Goal: Book appointment/travel/reservation

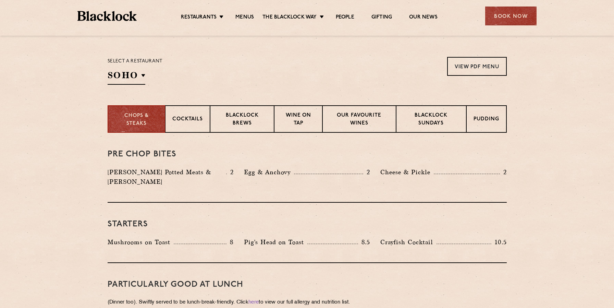
scroll to position [216, 0]
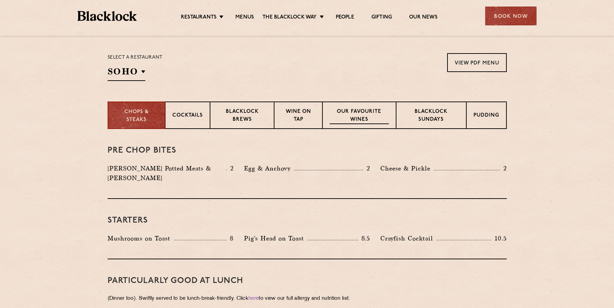
click at [355, 120] on p "Our favourite wines" at bounding box center [359, 116] width 59 height 16
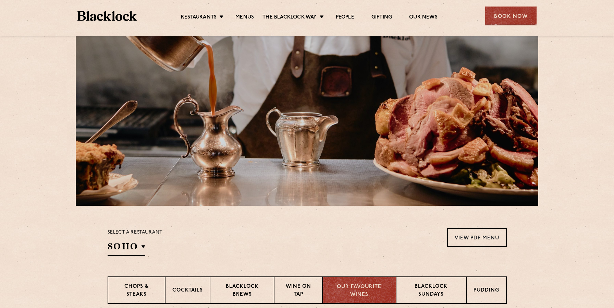
scroll to position [0, 0]
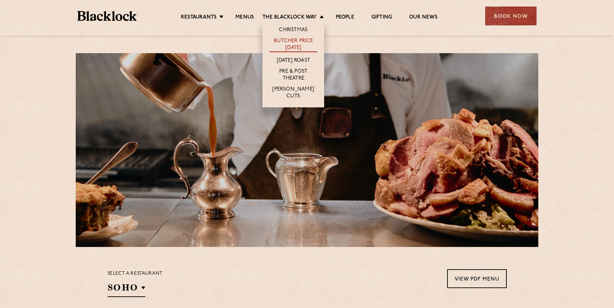
click at [308, 47] on link "Butcher Price [DATE]" at bounding box center [293, 45] width 48 height 14
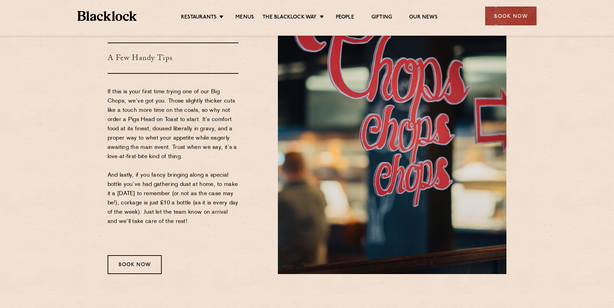
scroll to position [759, 0]
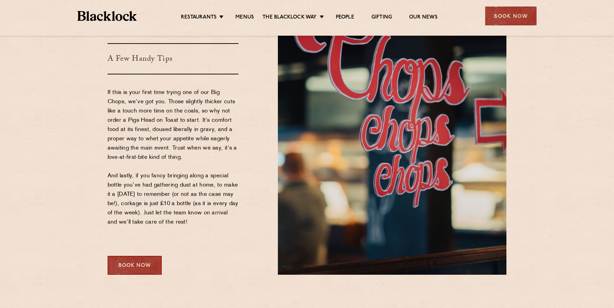
click at [140, 267] on div "Book Now" at bounding box center [135, 265] width 54 height 19
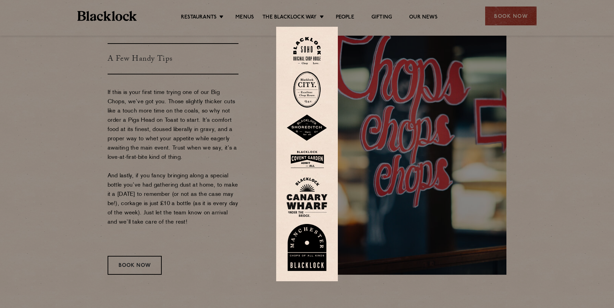
click at [219, 121] on div at bounding box center [307, 154] width 614 height 308
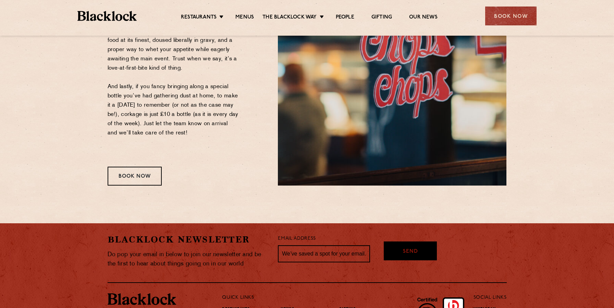
scroll to position [849, 0]
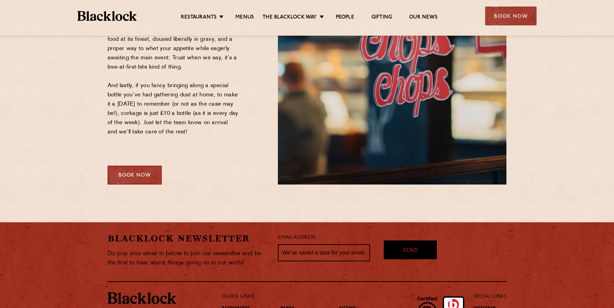
click at [146, 173] on div "Book Now" at bounding box center [135, 175] width 54 height 19
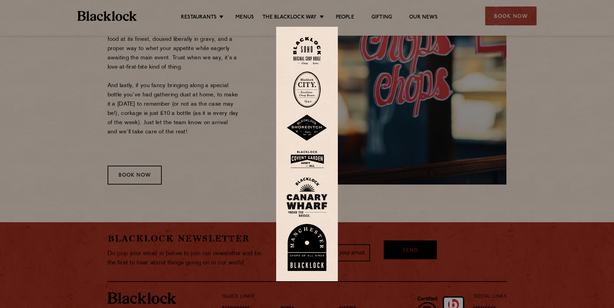
click at [316, 50] on img at bounding box center [306, 51] width 27 height 28
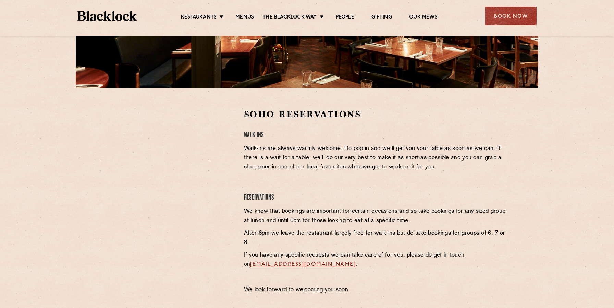
scroll to position [162, 0]
